Goal: Transaction & Acquisition: Purchase product/service

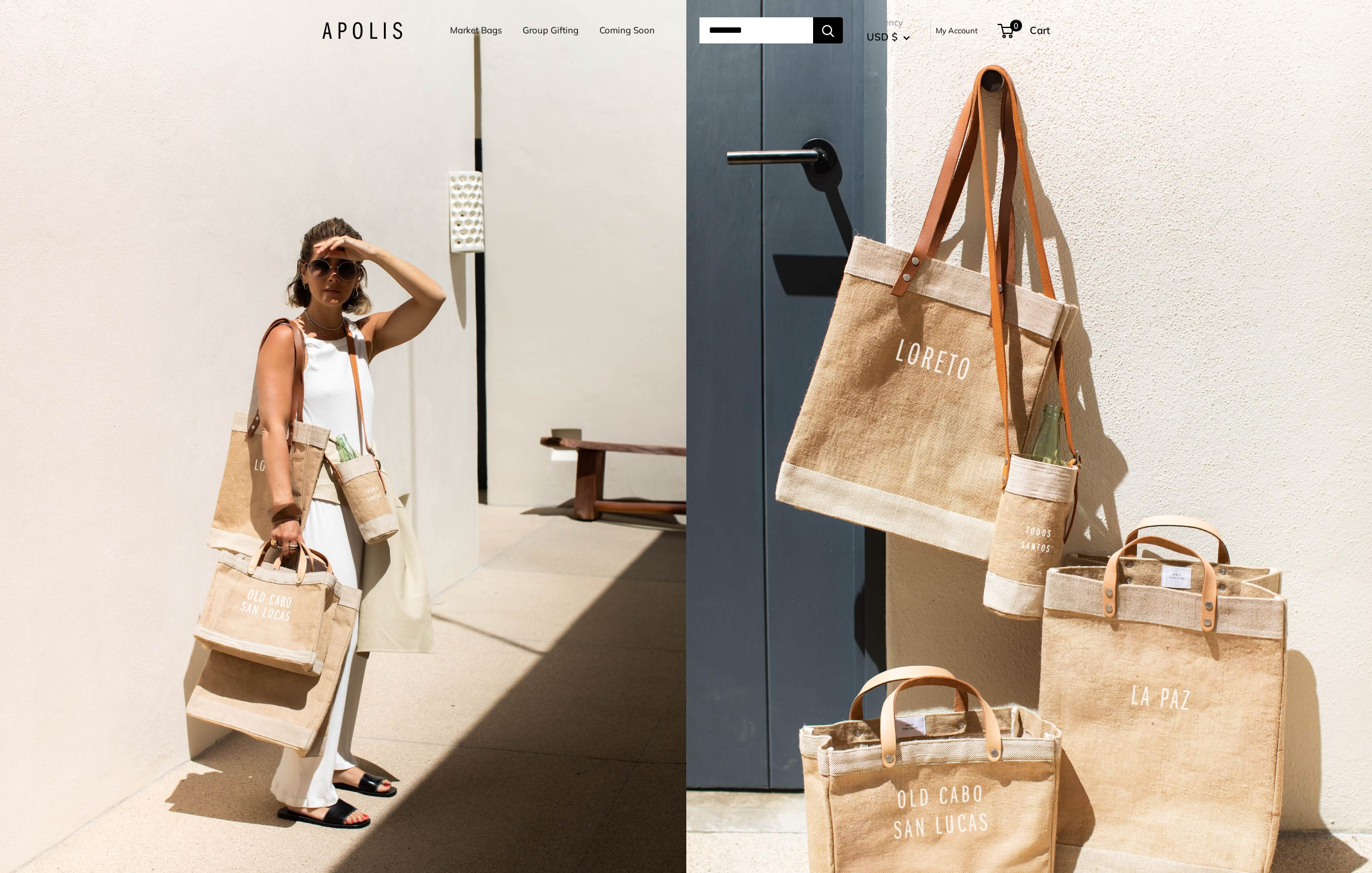
click at [464, 35] on link "Market Bags" at bounding box center [476, 30] width 52 height 17
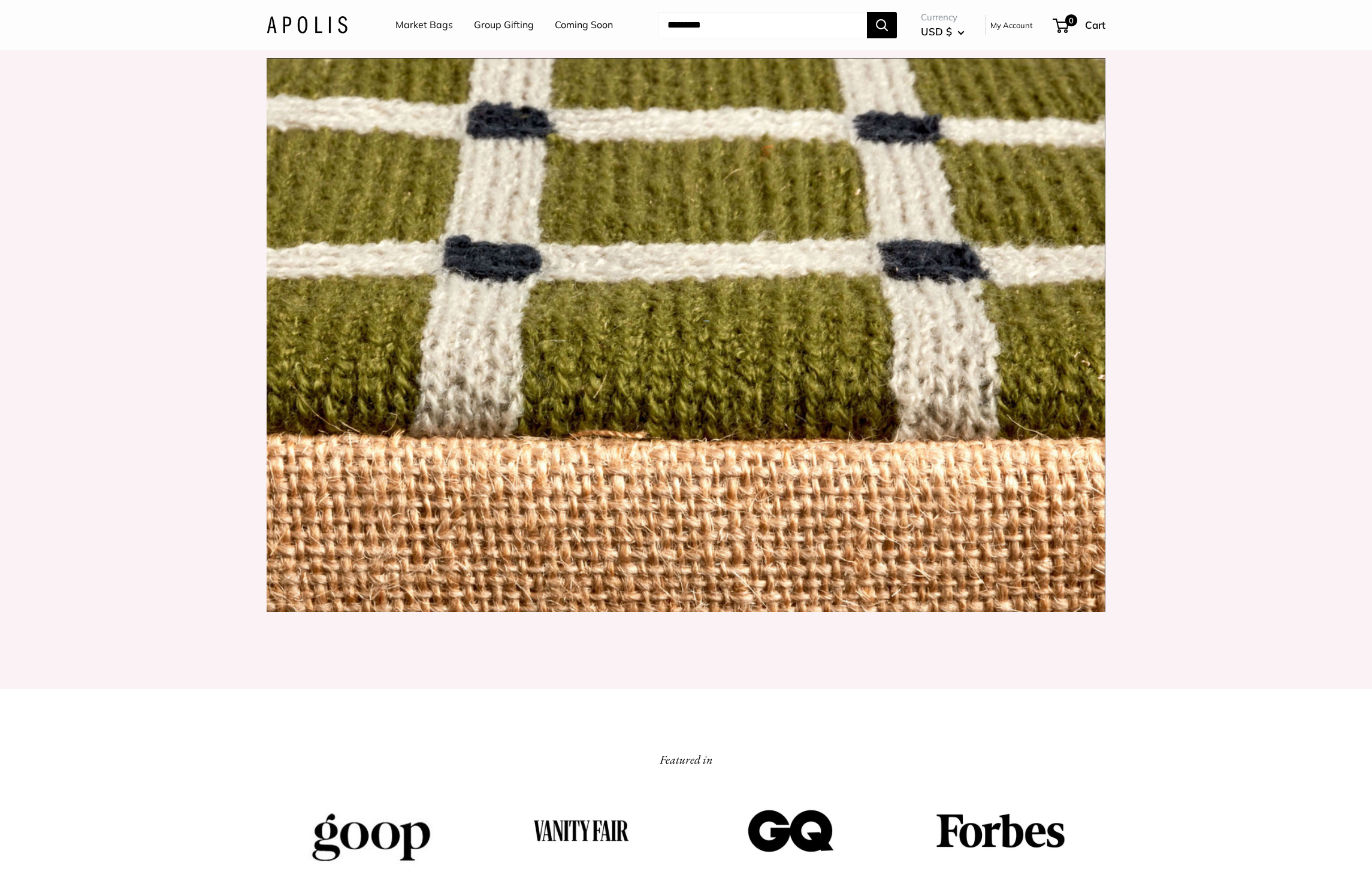
scroll to position [1437, 0]
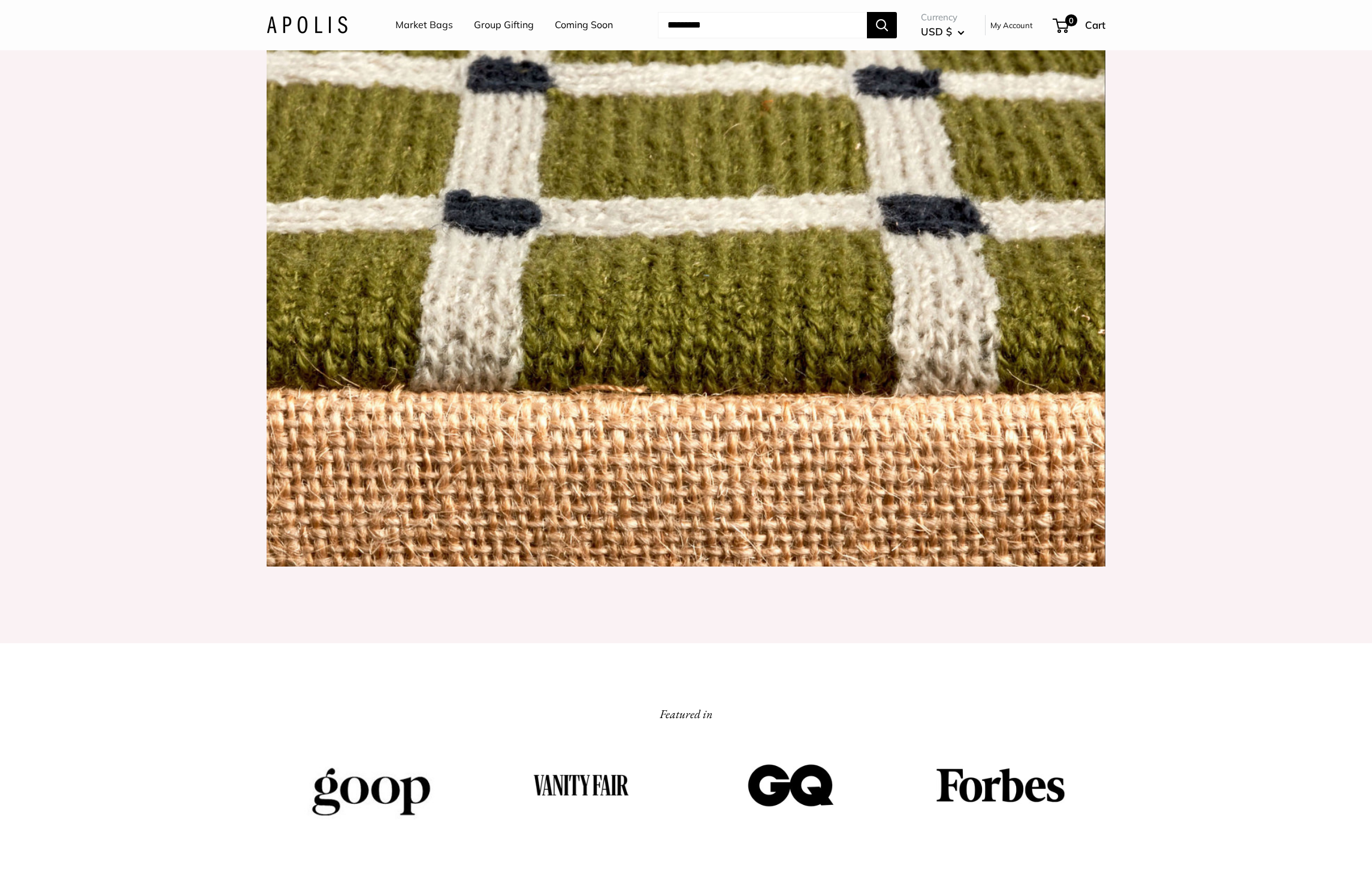
click at [425, 28] on link "Market Bags" at bounding box center [424, 25] width 58 height 18
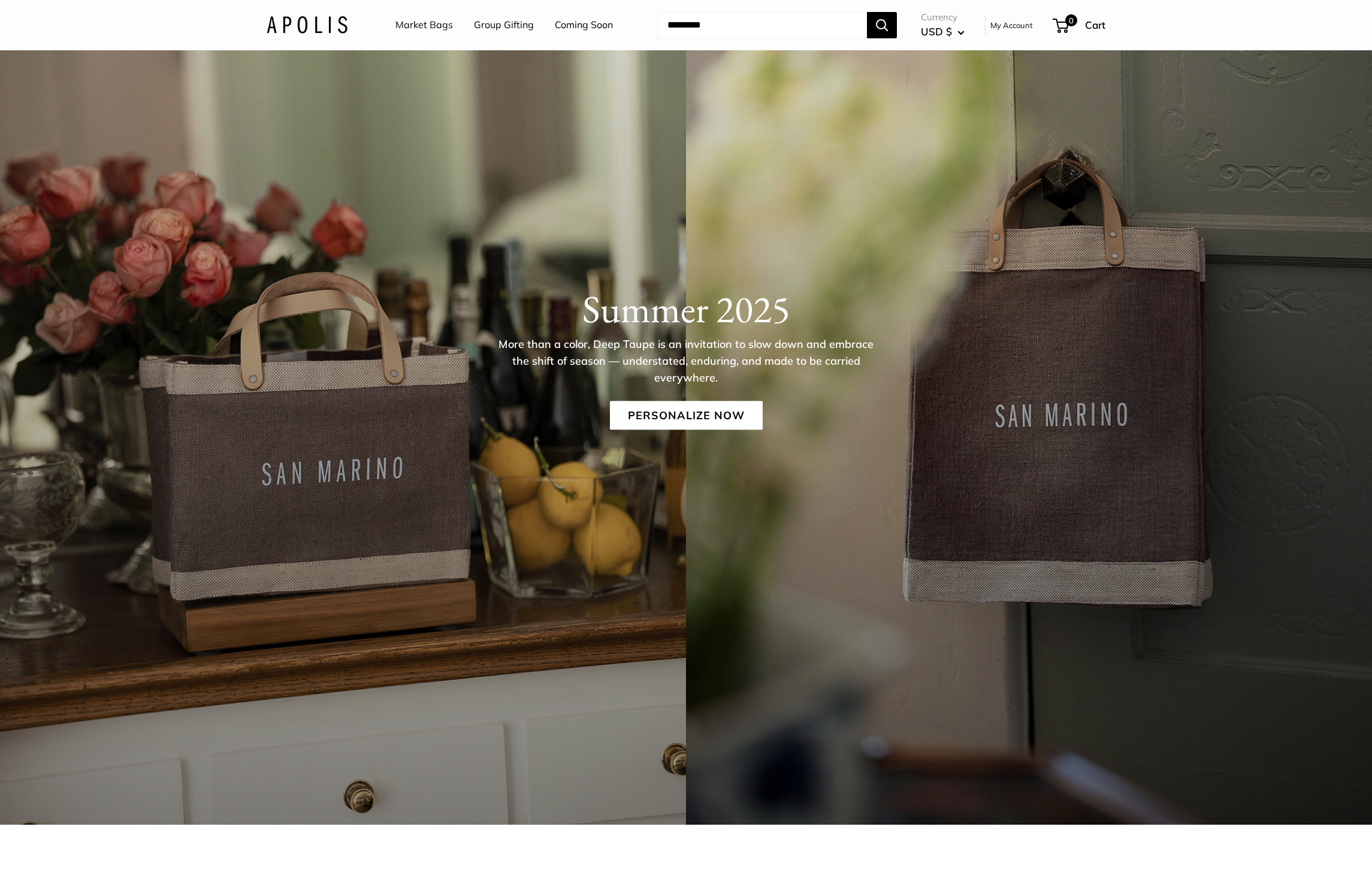
scroll to position [119, 0]
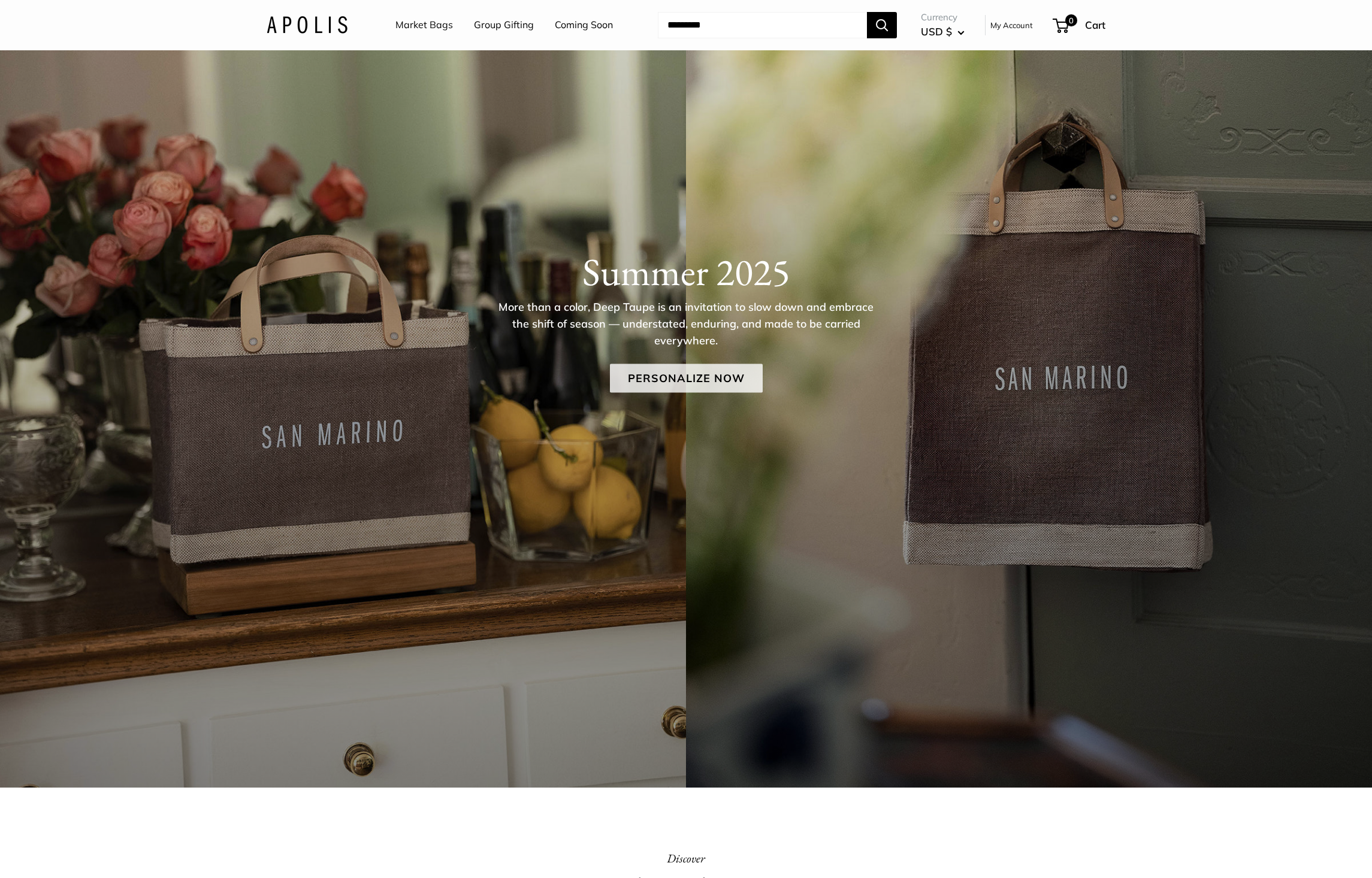
click at [720, 375] on link "Personalize Now" at bounding box center [686, 378] width 153 height 28
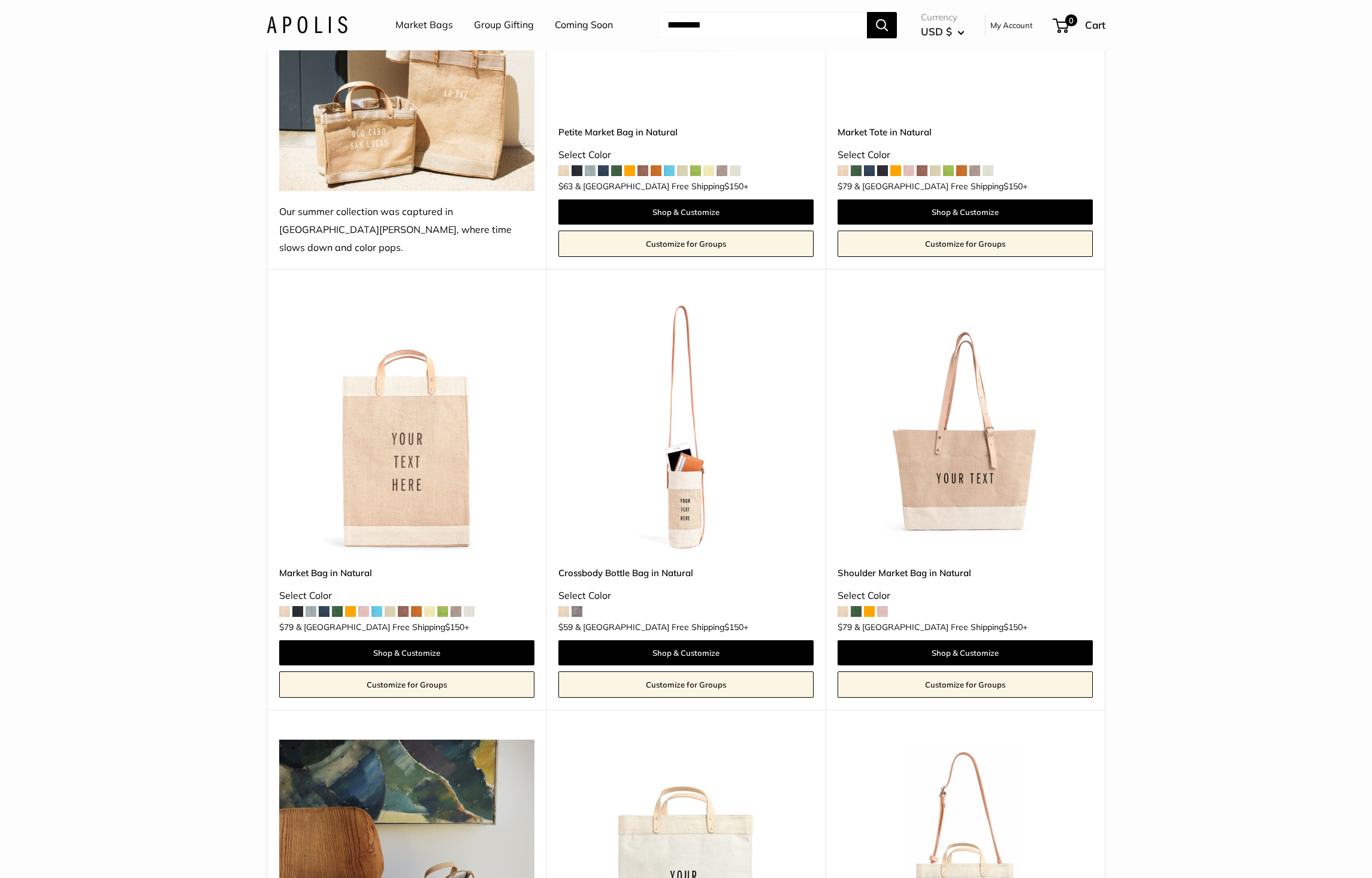
scroll to position [1281, 0]
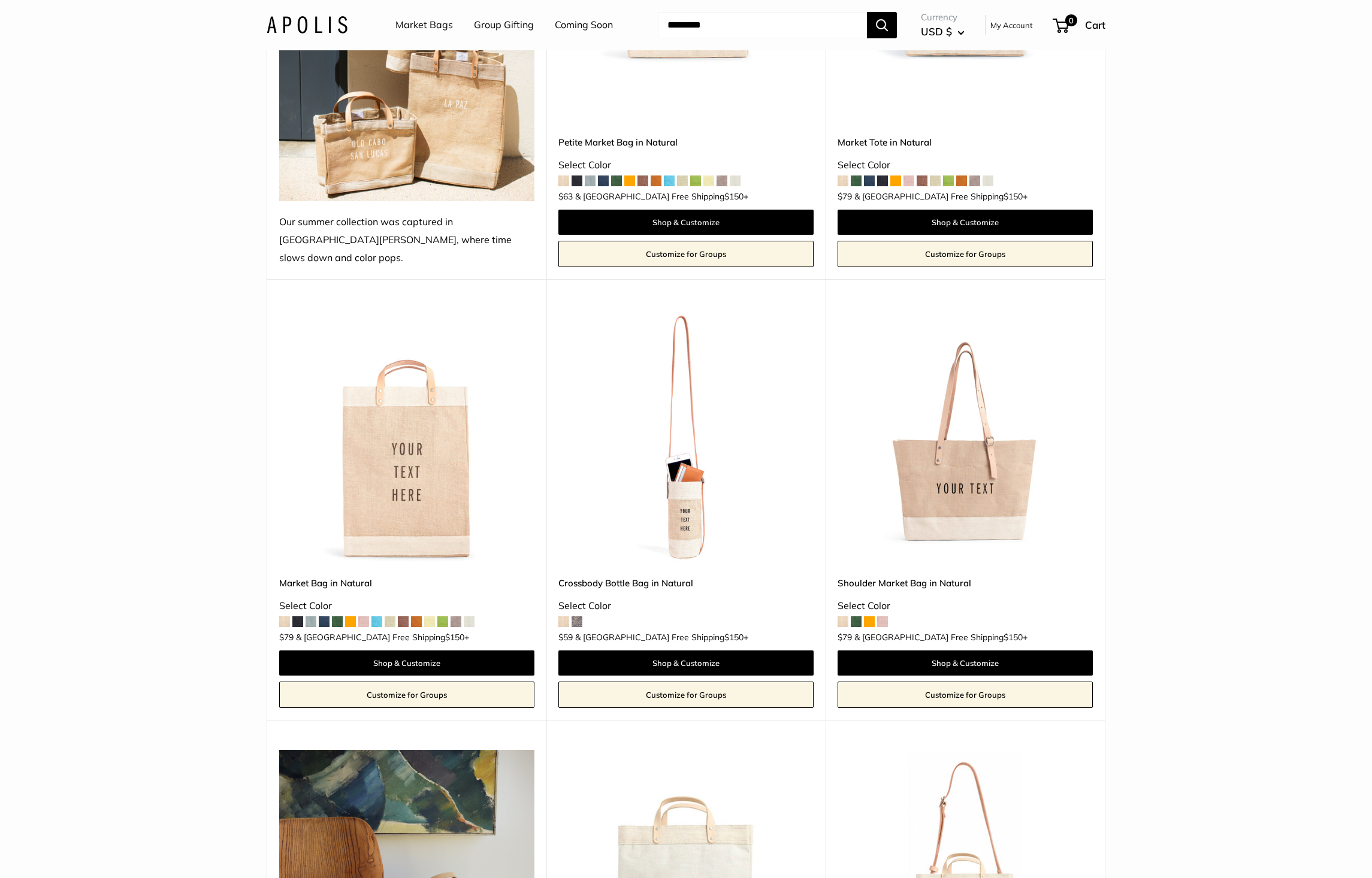
click at [962, 576] on link "Shoulder Market Bag in Natural" at bounding box center [965, 582] width 256 height 13
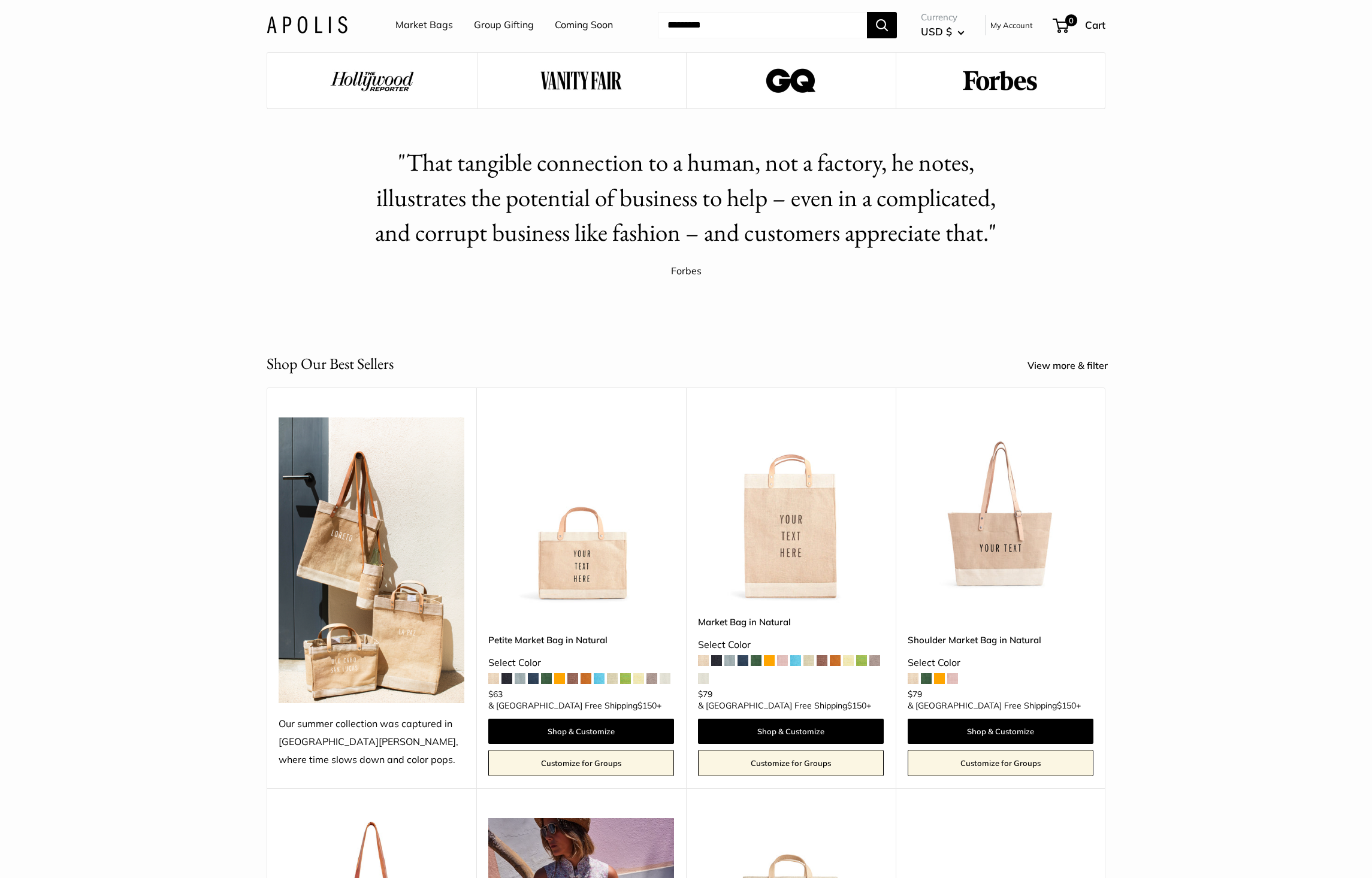
scroll to position [2036, 0]
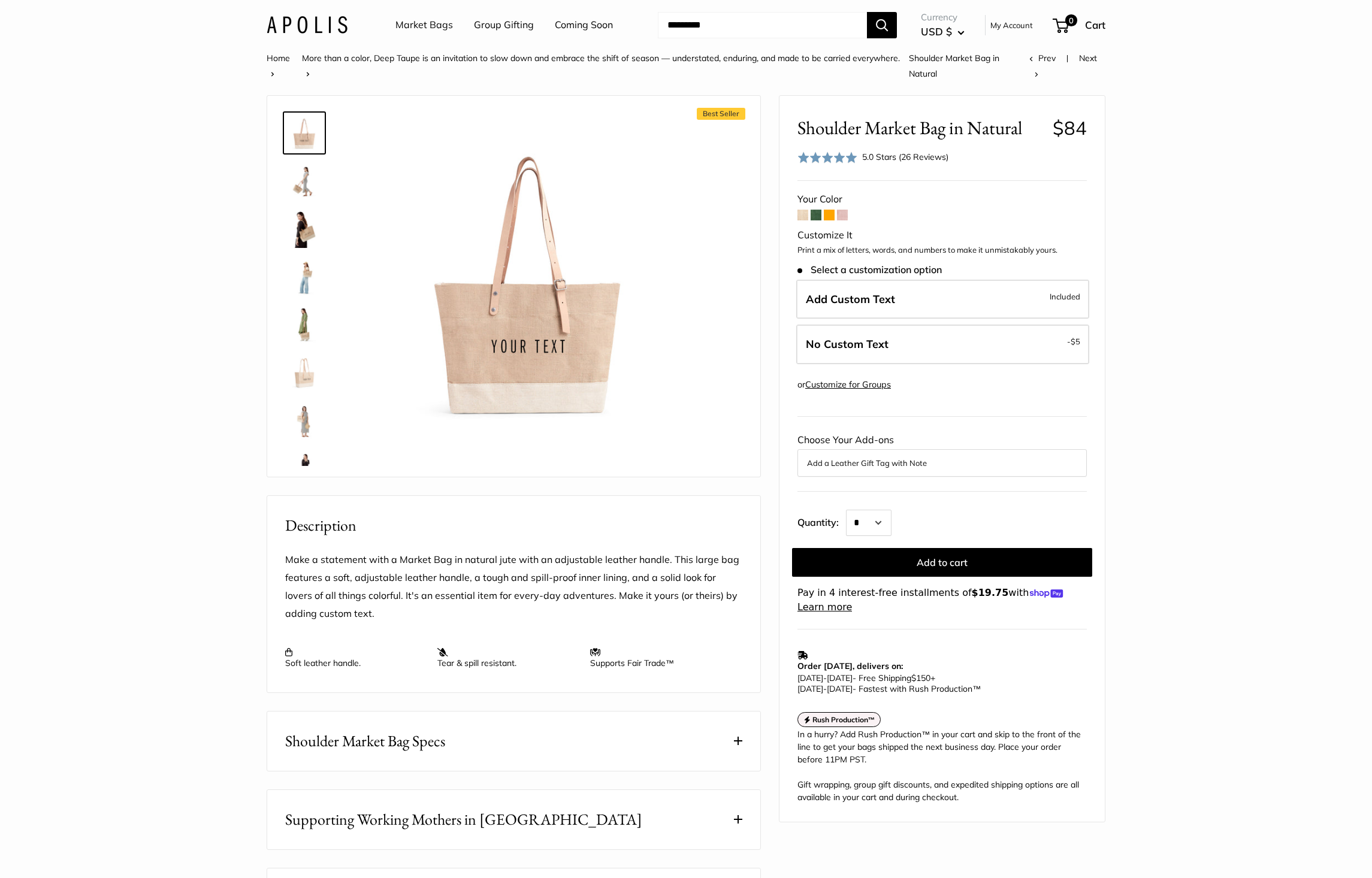
click at [310, 180] on img at bounding box center [304, 180] width 38 height 38
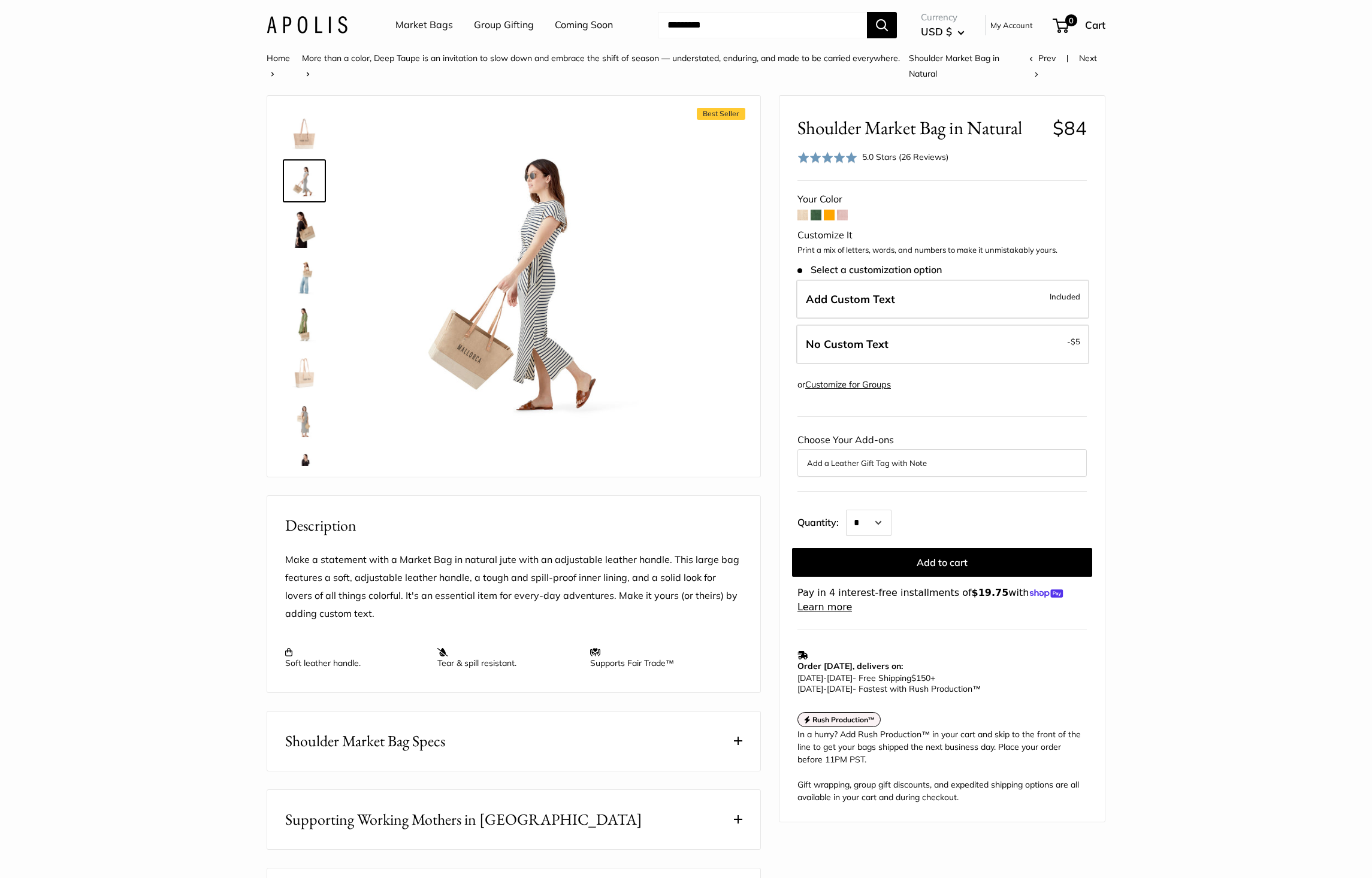
click at [301, 234] on img at bounding box center [304, 229] width 38 height 38
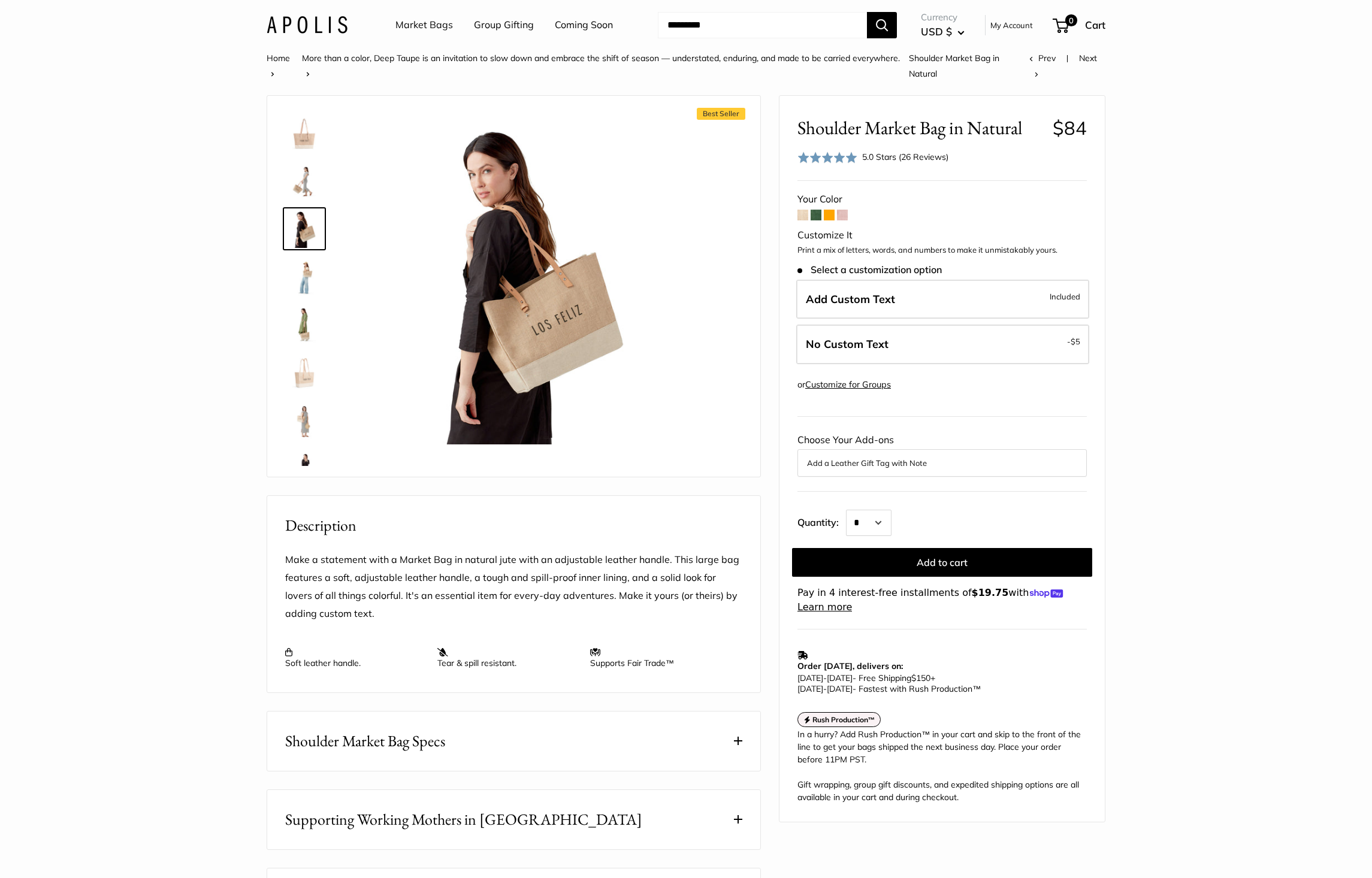
click at [298, 265] on img at bounding box center [304, 277] width 38 height 38
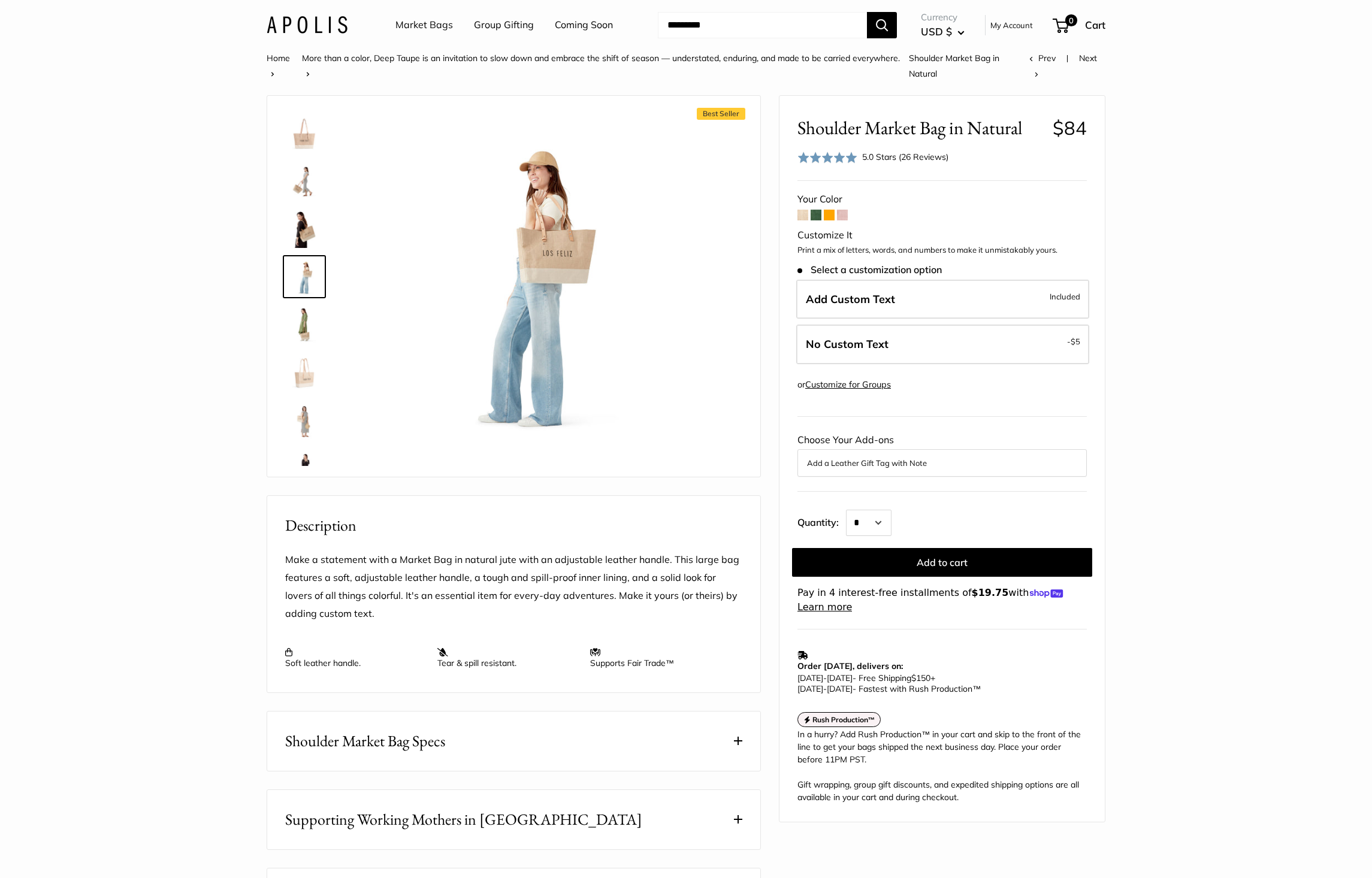
click at [298, 315] on img at bounding box center [304, 324] width 38 height 38
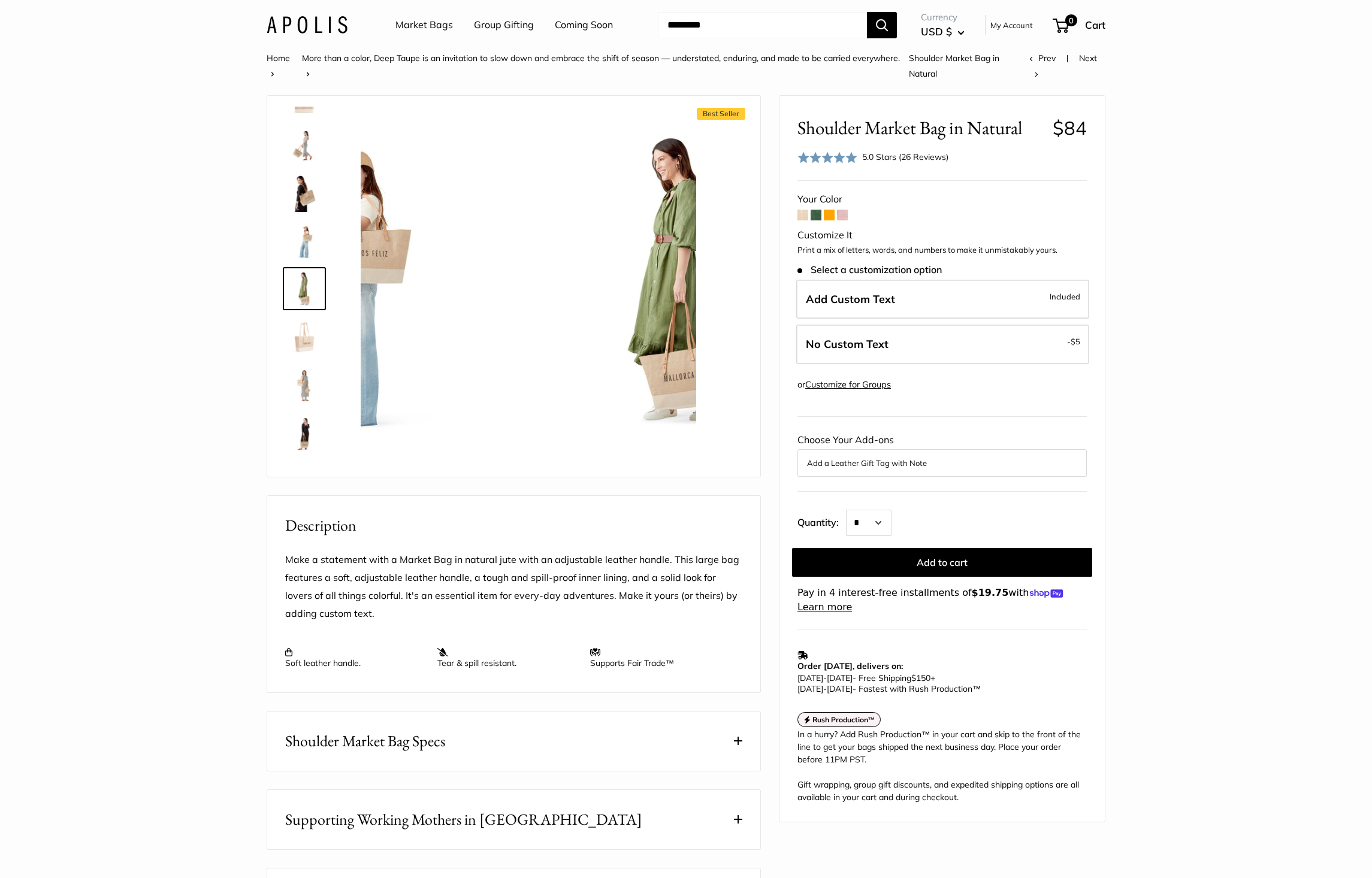
scroll to position [37, 0]
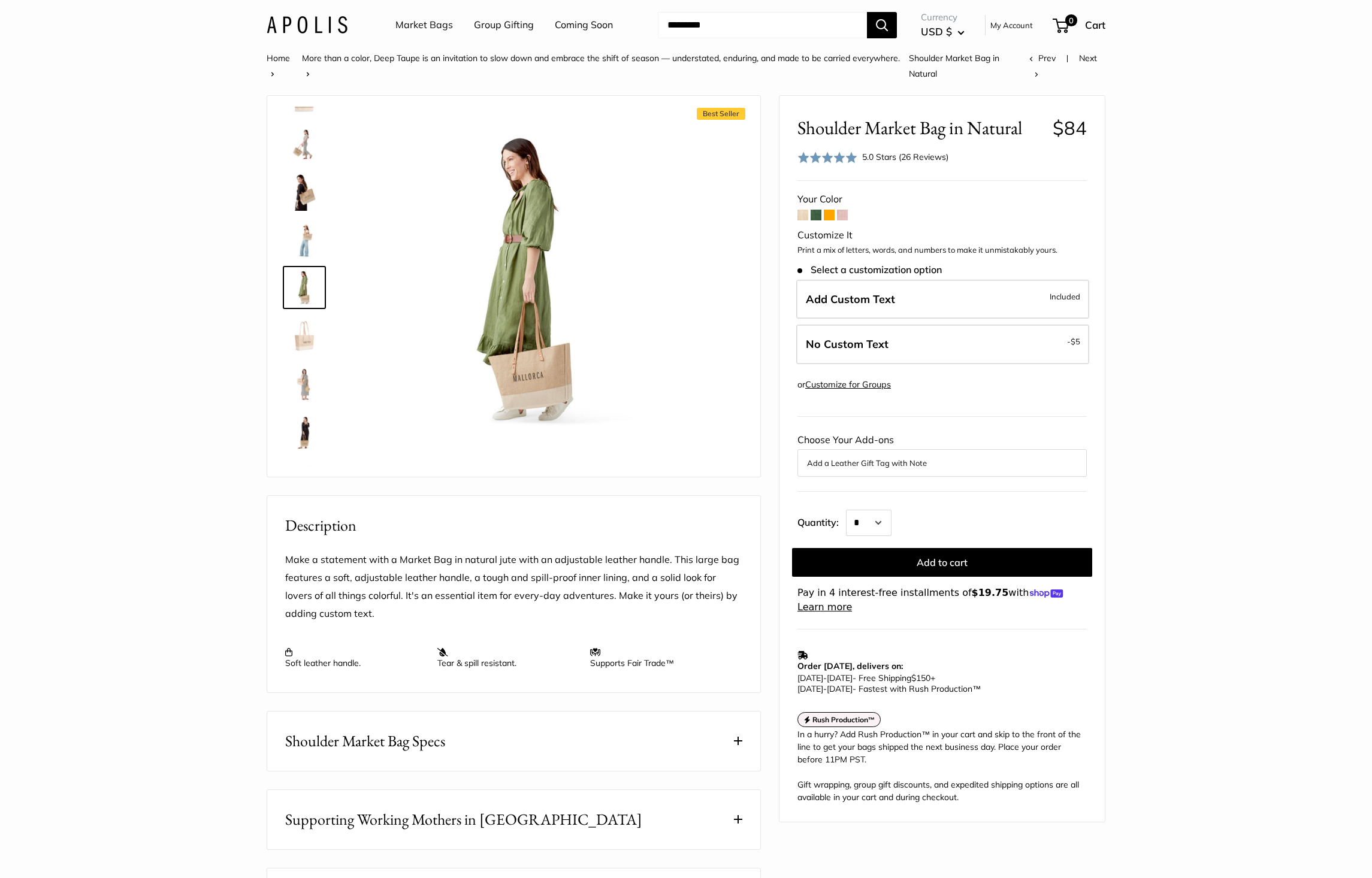
click at [298, 339] on img at bounding box center [304, 335] width 38 height 38
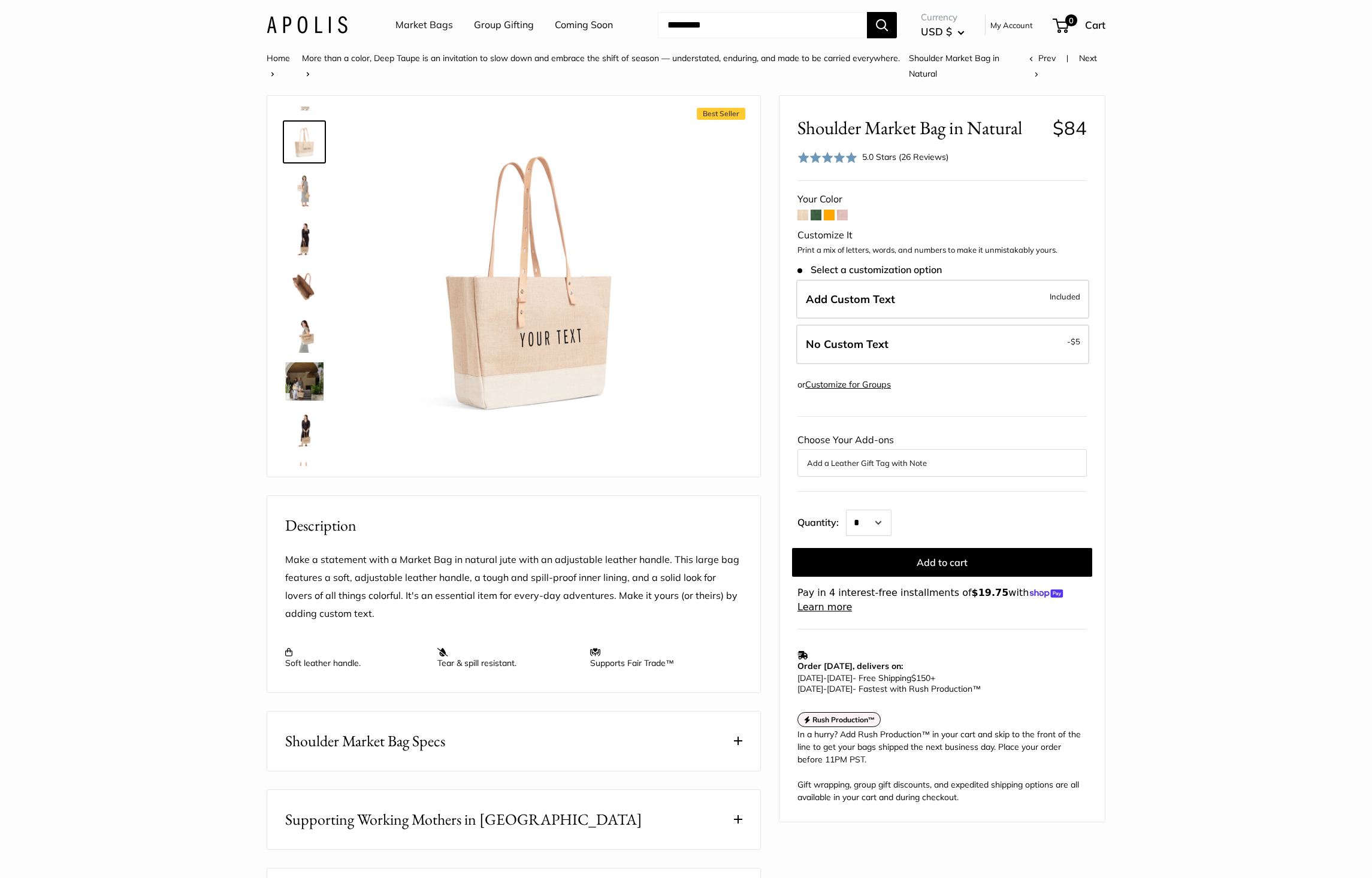
scroll to position [265, 0]
click at [309, 174] on img at bounding box center [304, 156] width 38 height 38
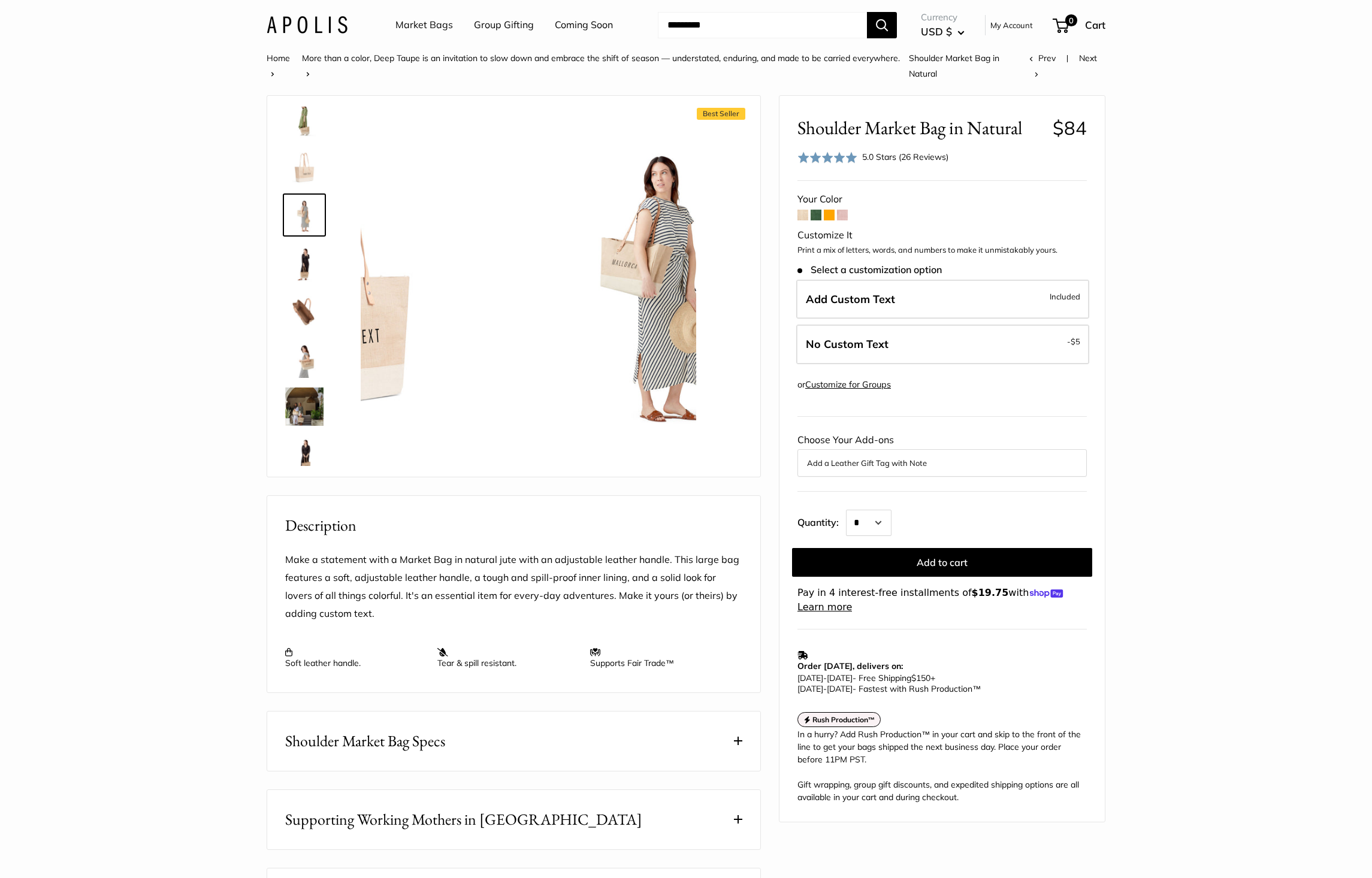
scroll to position [133, 0]
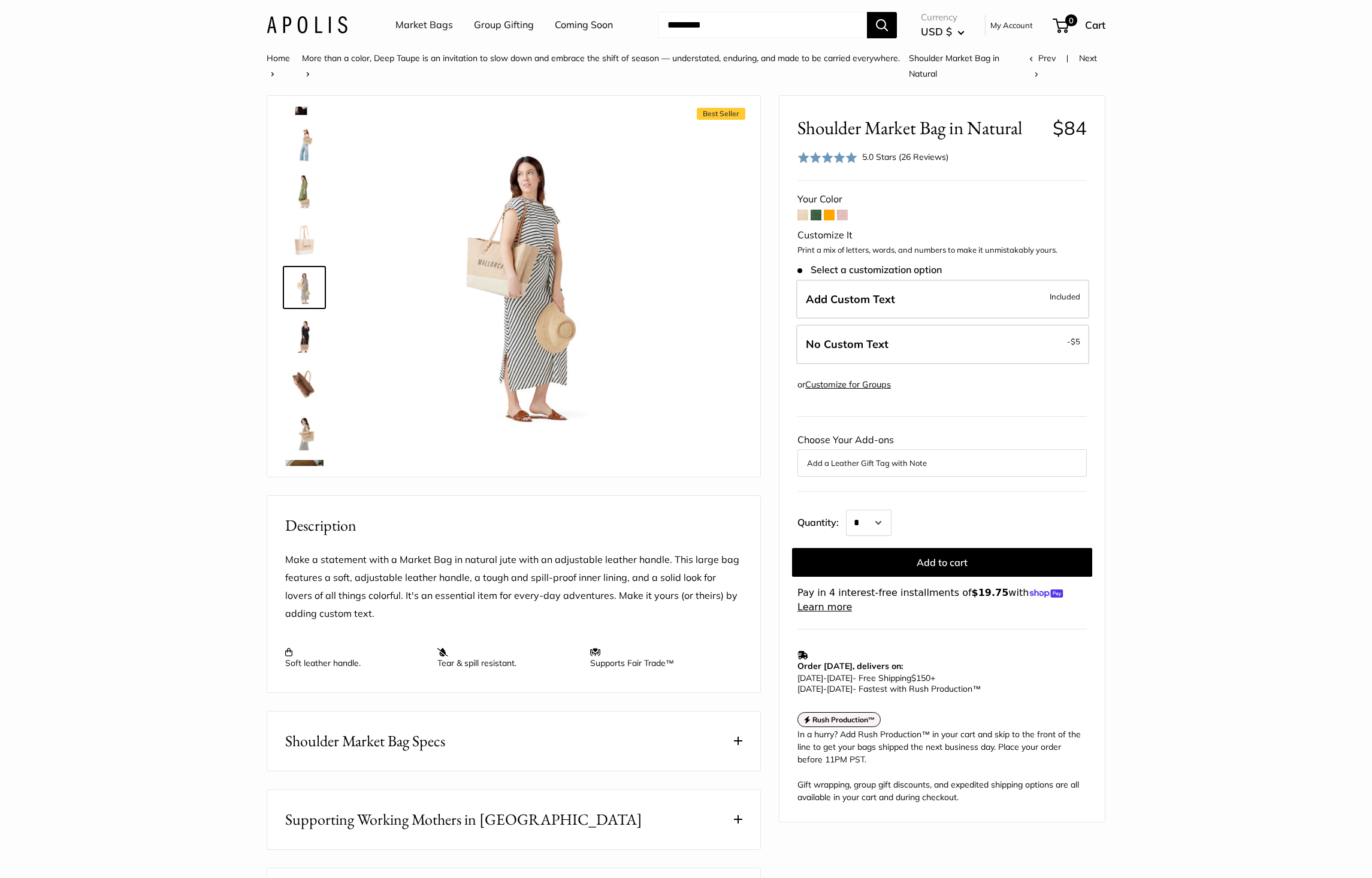
click at [314, 327] on img at bounding box center [304, 335] width 38 height 38
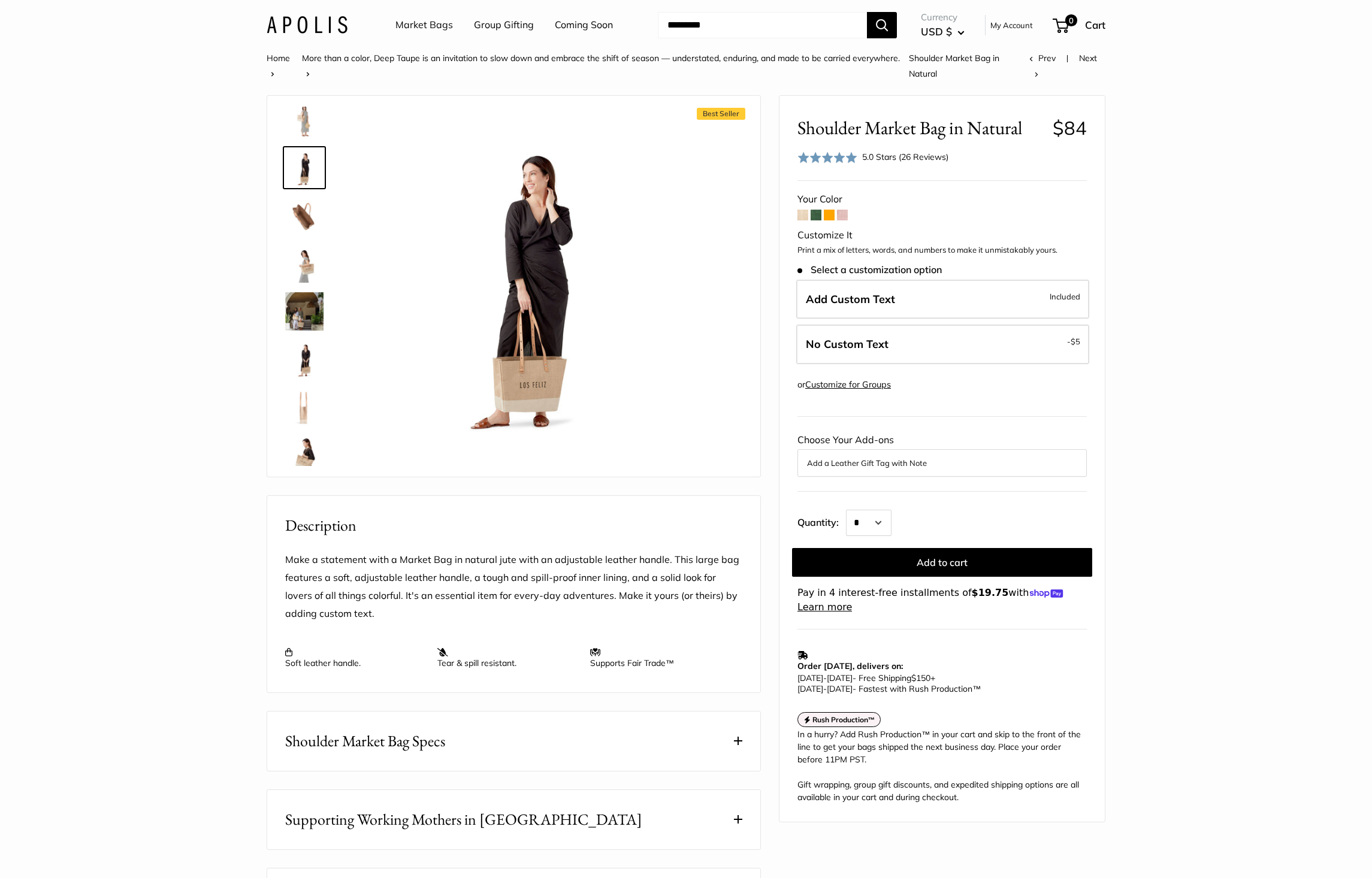
click at [302, 242] on link at bounding box center [304, 263] width 44 height 44
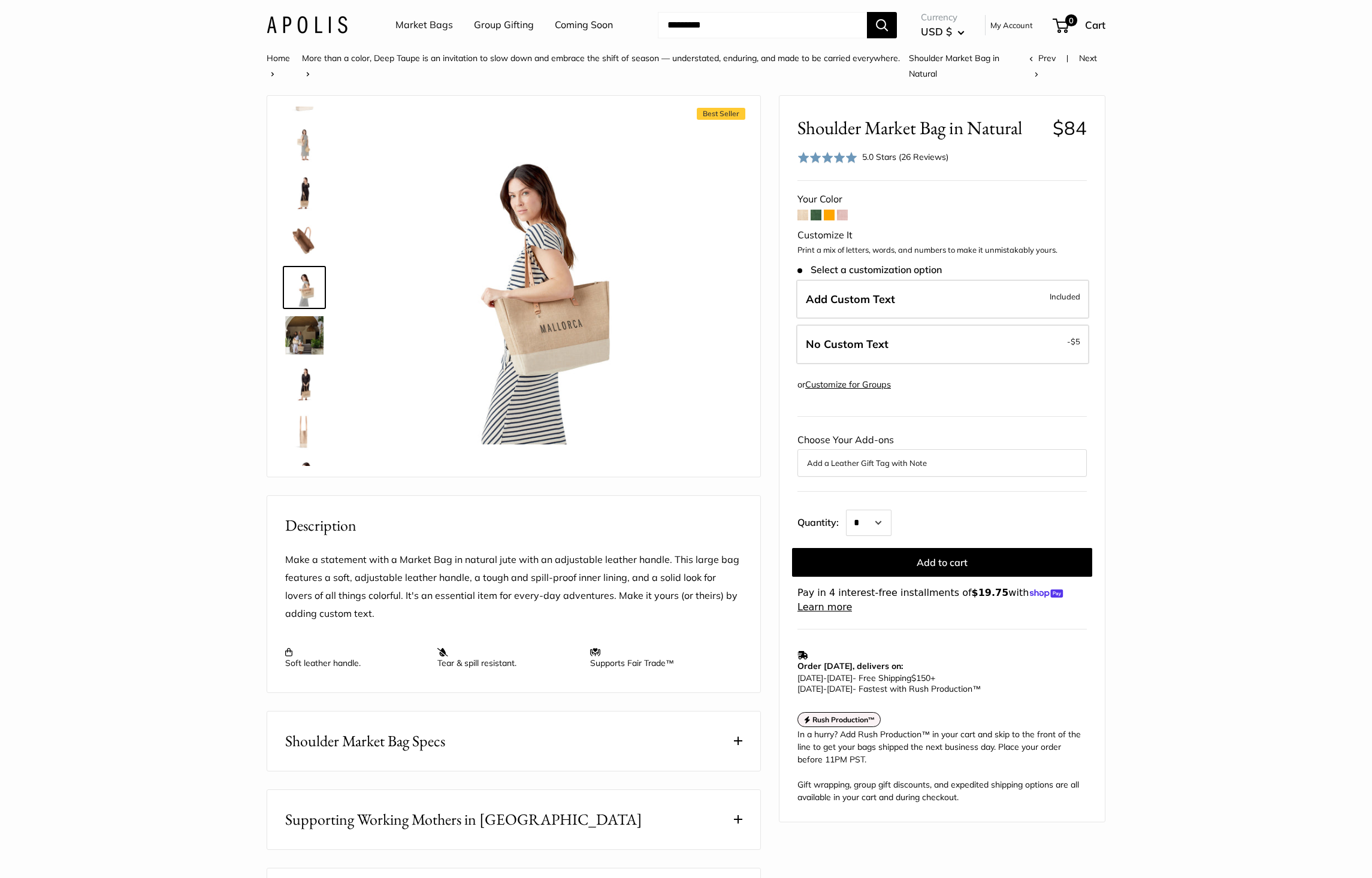
click at [305, 232] on img at bounding box center [304, 240] width 38 height 38
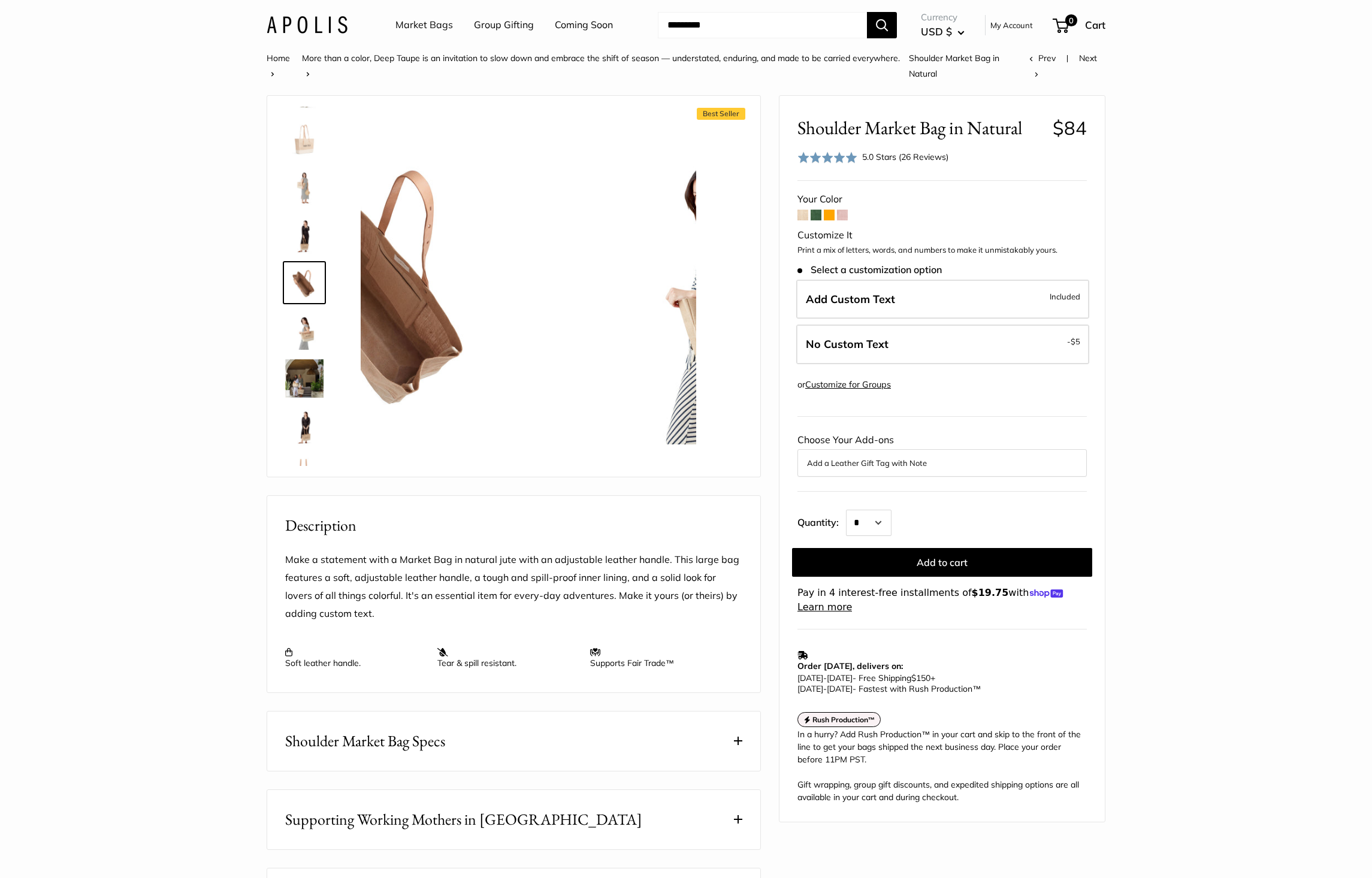
scroll to position [229, 0]
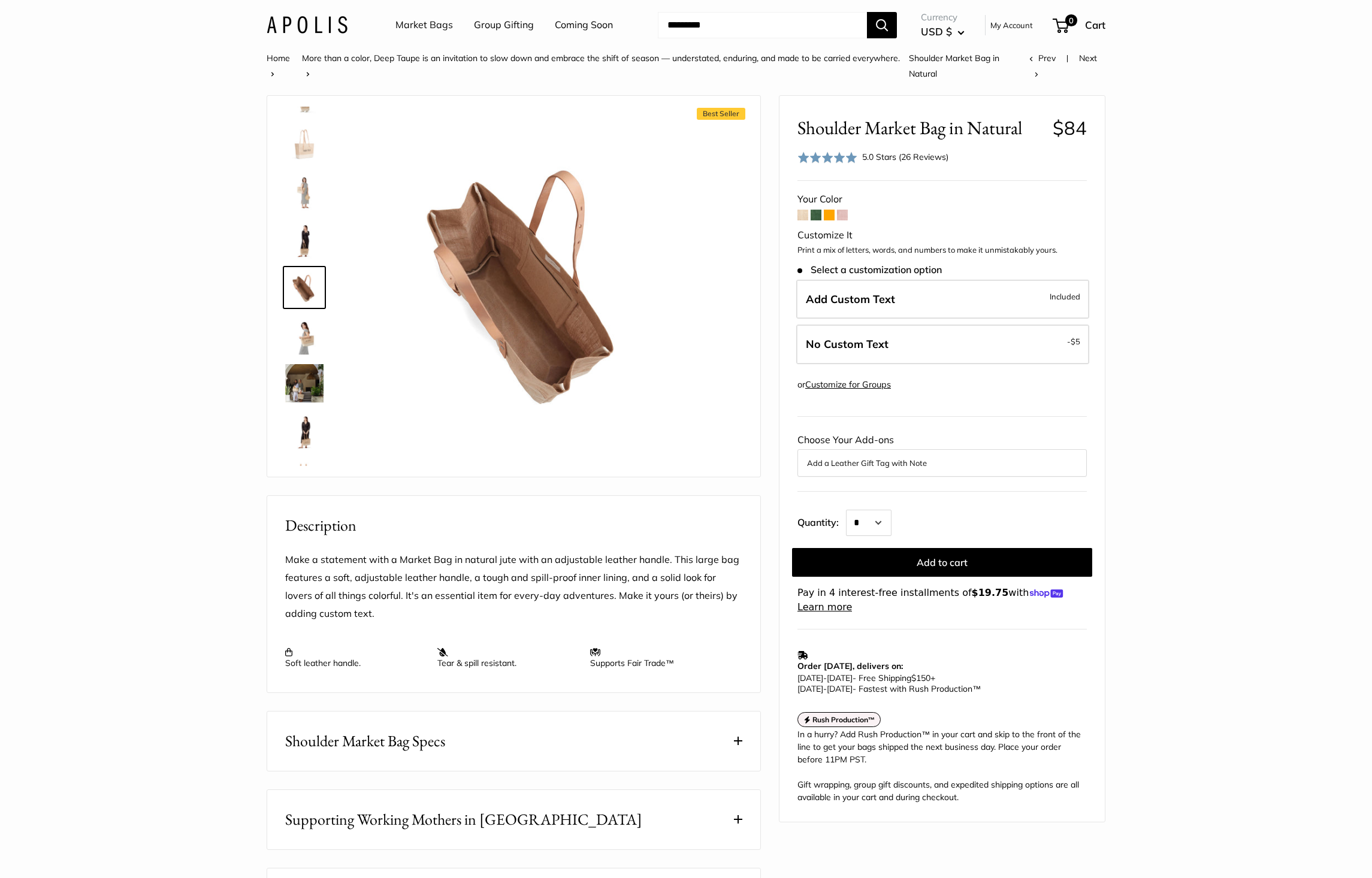
click at [304, 426] on img at bounding box center [304, 431] width 38 height 38
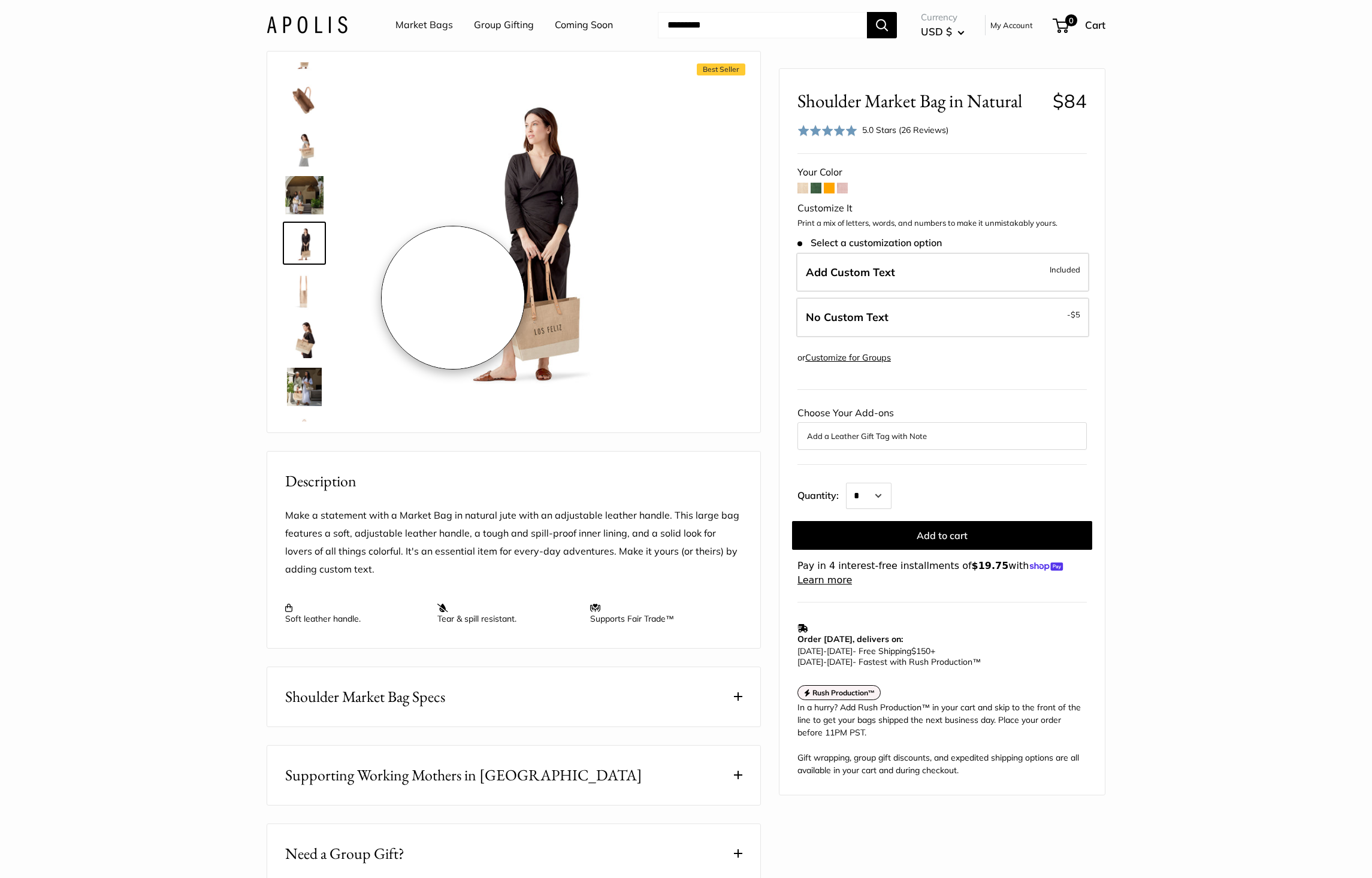
scroll to position [119, 0]
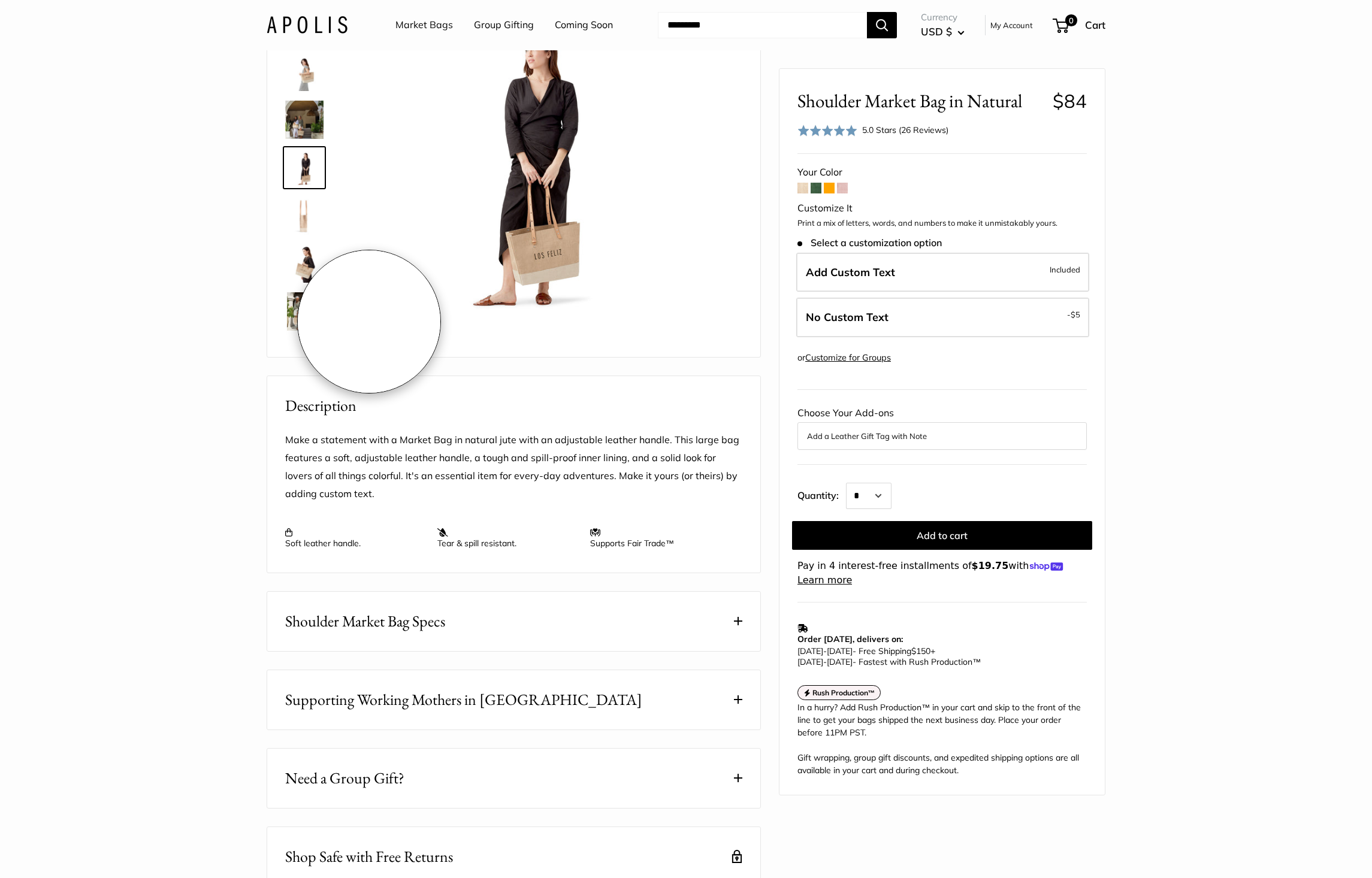
click at [301, 308] on img at bounding box center [304, 311] width 38 height 38
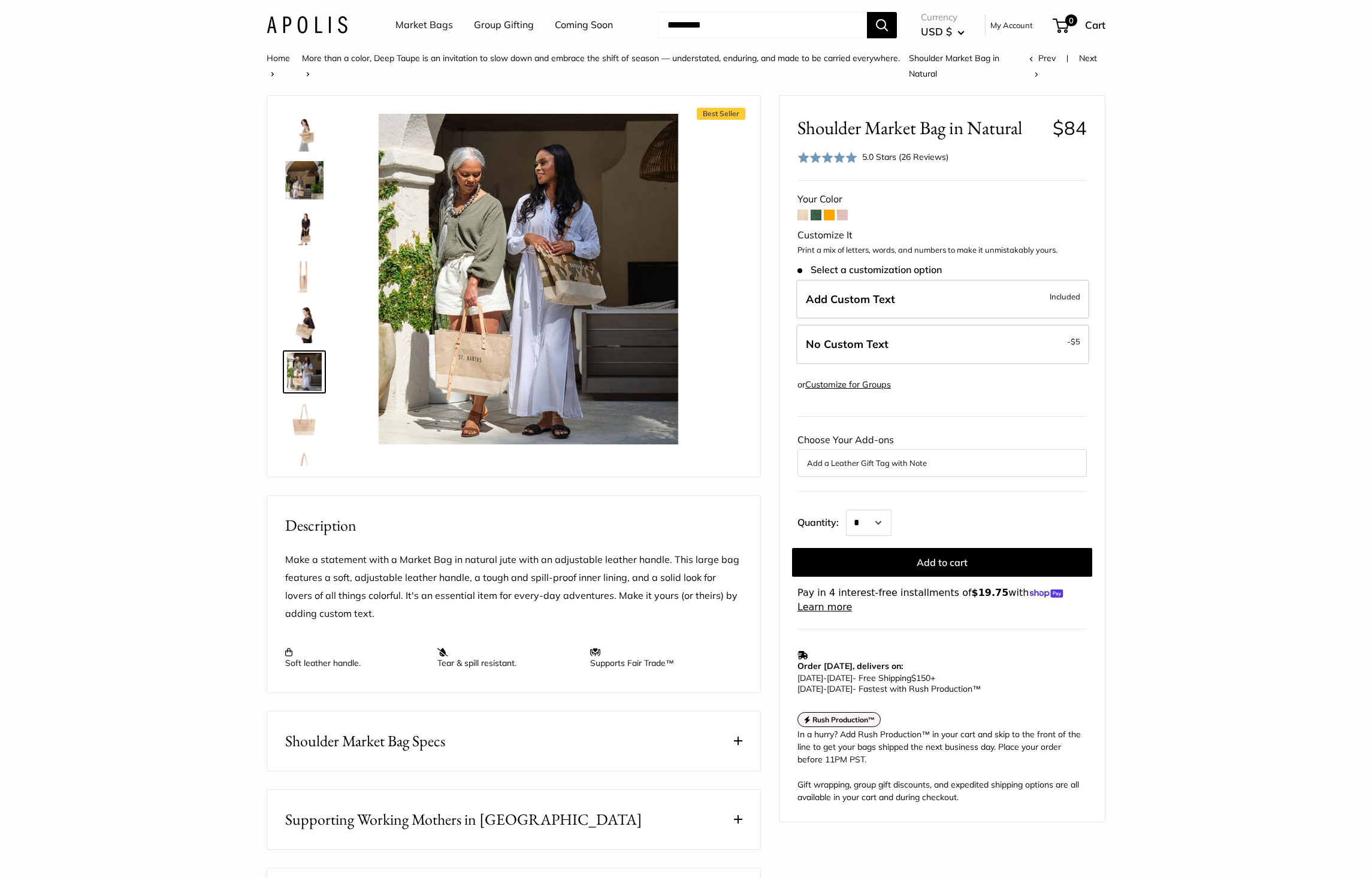
scroll to position [460, 0]
click at [298, 393] on img at bounding box center [304, 392] width 38 height 38
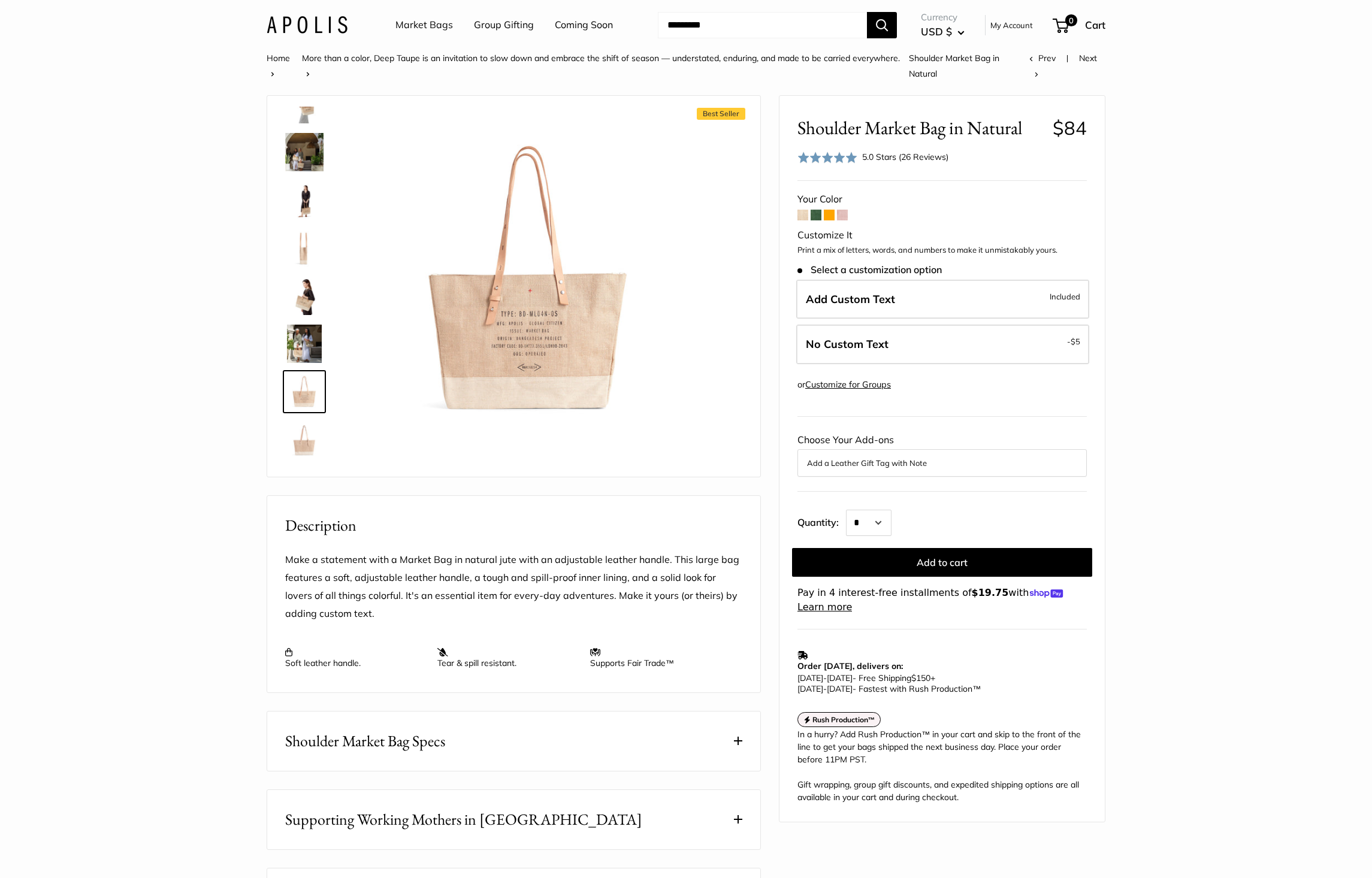
click at [311, 441] on img at bounding box center [304, 439] width 38 height 38
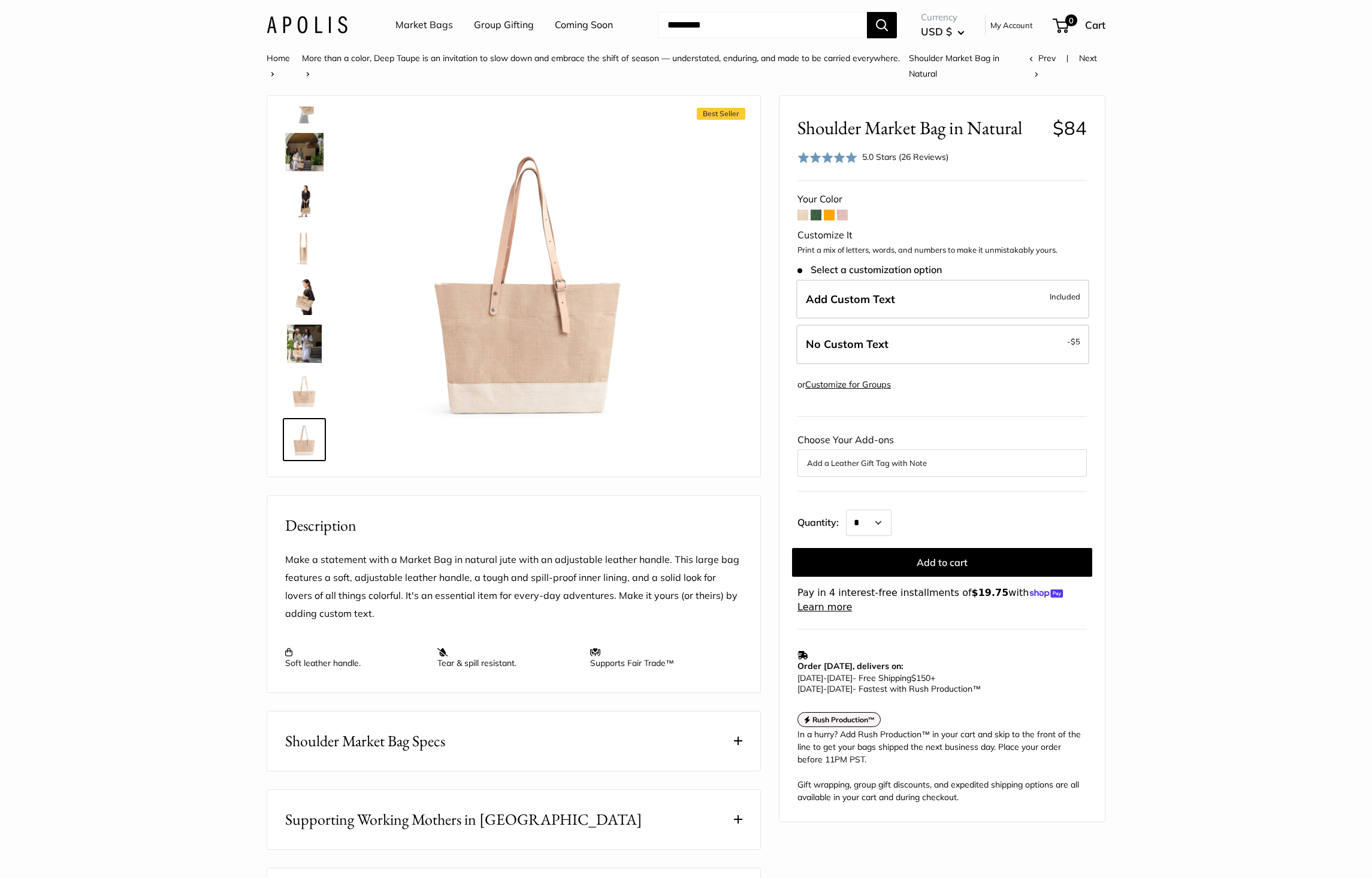
click at [0, 0] on span "Roll over image to zoom in" at bounding box center [0, 0] width 0 height 0
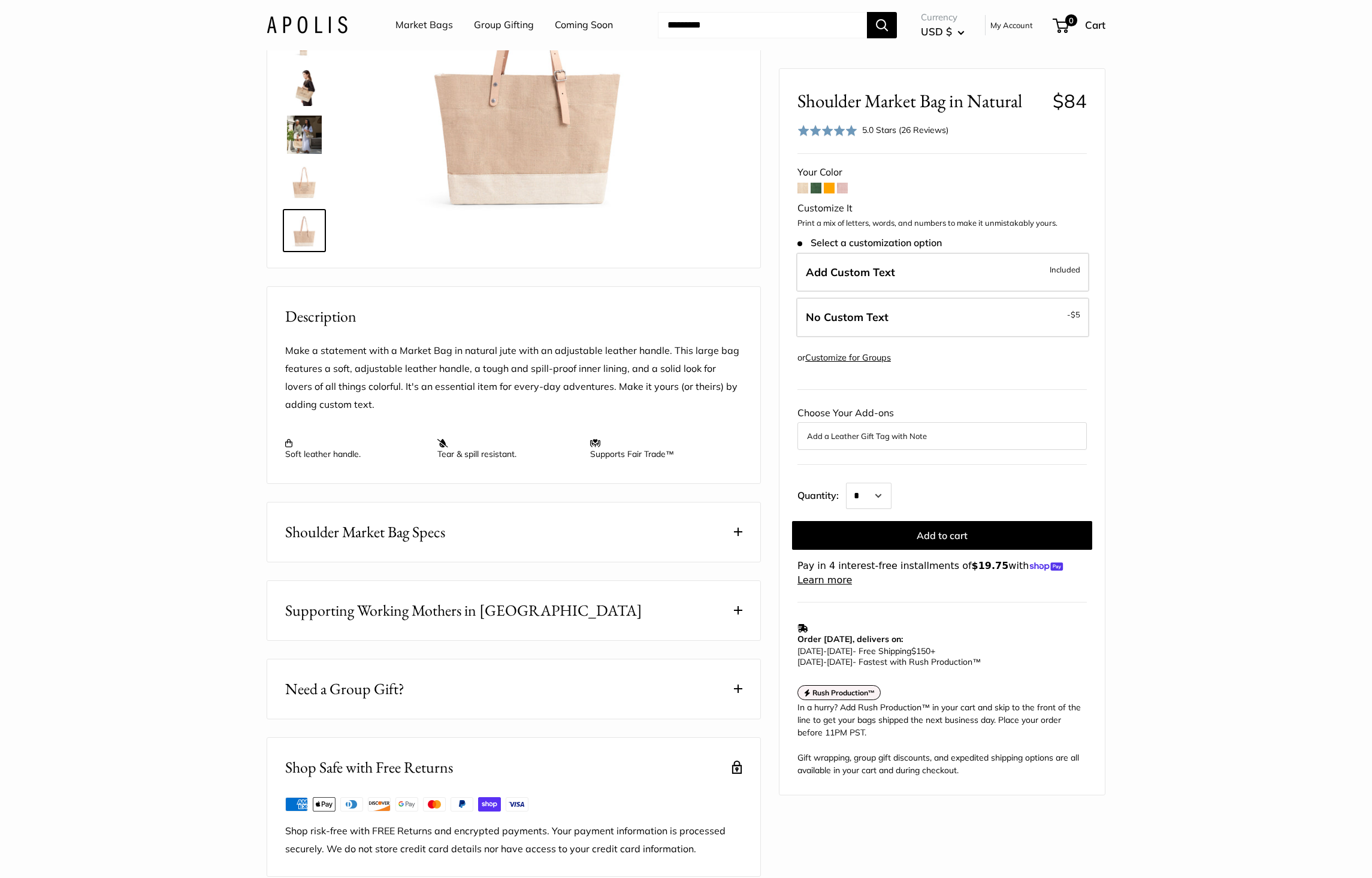
scroll to position [240, 0]
